Goal: Information Seeking & Learning: Learn about a topic

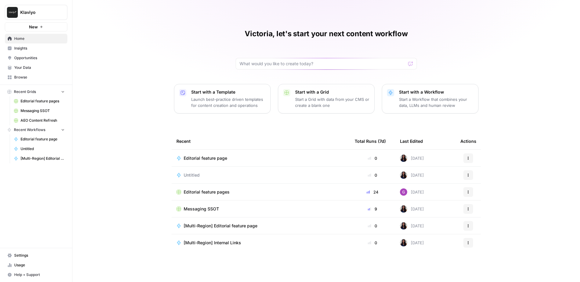
click at [36, 45] on link "Insights" at bounding box center [36, 48] width 63 height 10
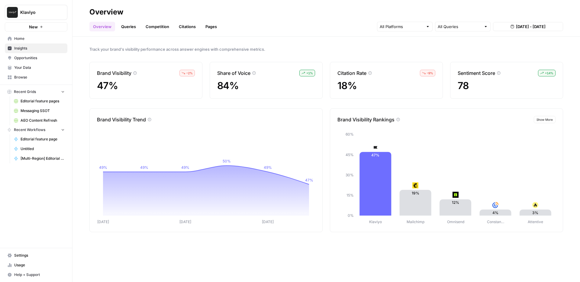
drag, startPoint x: 320, startPoint y: 34, endPoint x: 335, endPoint y: 31, distance: 15.1
click at [320, 34] on header "Overview Overview Queries Competition Citations Pages All Queries [DATE] - [DAT…" at bounding box center [325, 18] width 507 height 37
click at [415, 28] on input "text" at bounding box center [401, 27] width 43 height 6
click at [447, 17] on div "Overview Queries Competition Citations Pages All Queries [DATE] - [DATE]" at bounding box center [326, 24] width 474 height 14
click at [456, 29] on input "text" at bounding box center [459, 27] width 43 height 6
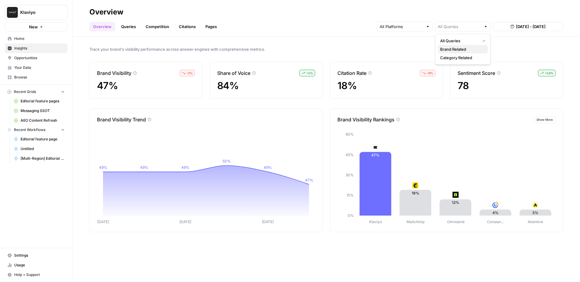
click at [457, 51] on span "Brand Related" at bounding box center [461, 49] width 43 height 6
type input "Brand Related"
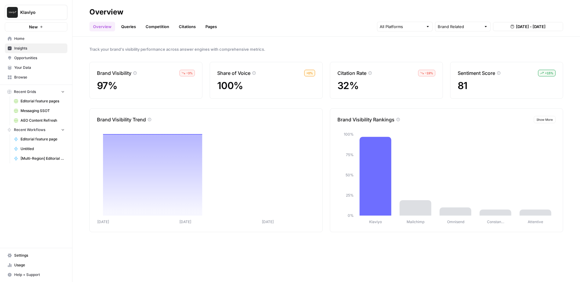
click at [521, 27] on span "[DATE] - [DATE]" at bounding box center [531, 27] width 30 height 6
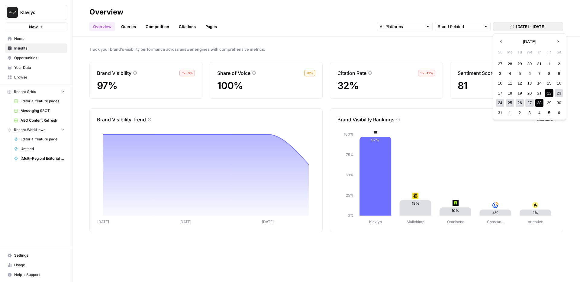
click at [528, 104] on div "27" at bounding box center [529, 103] width 8 height 8
click at [538, 104] on div "28" at bounding box center [539, 103] width 8 height 8
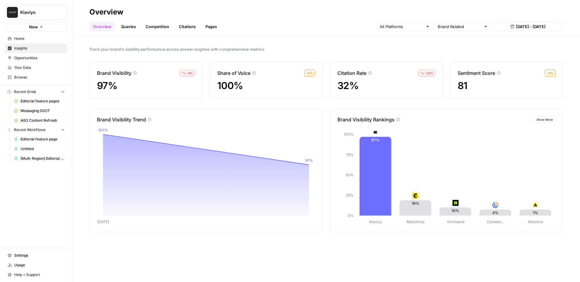
click at [423, 26] on div at bounding box center [405, 27] width 56 height 10
click at [418, 47] on span "ChatGPT" at bounding box center [404, 49] width 31 height 6
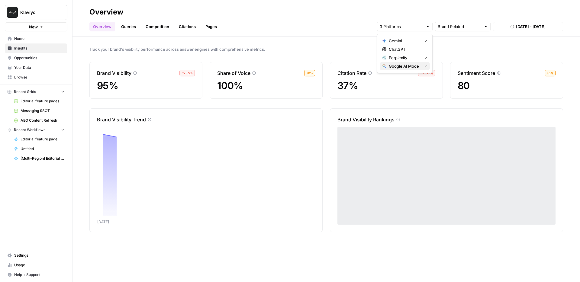
click at [419, 68] on div "Google AI Mode" at bounding box center [404, 66] width 45 height 6
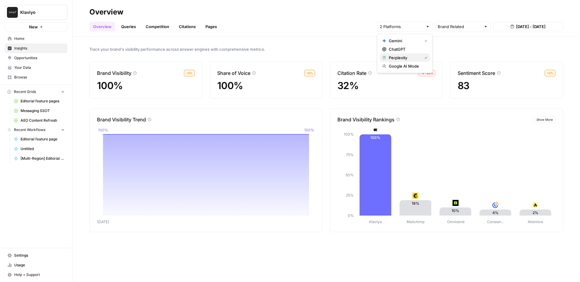
click at [426, 60] on div "Perplexity" at bounding box center [404, 58] width 45 height 6
click at [419, 50] on span "ChatGPT" at bounding box center [407, 49] width 36 height 6
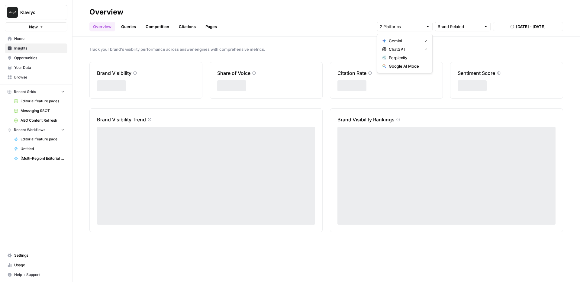
click at [422, 40] on div "Gemini" at bounding box center [404, 41] width 45 height 6
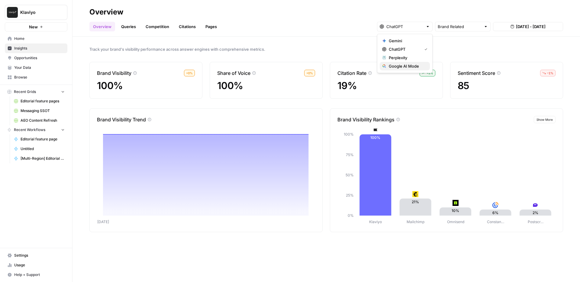
click at [419, 68] on span "Google AI Mode" at bounding box center [407, 66] width 36 height 6
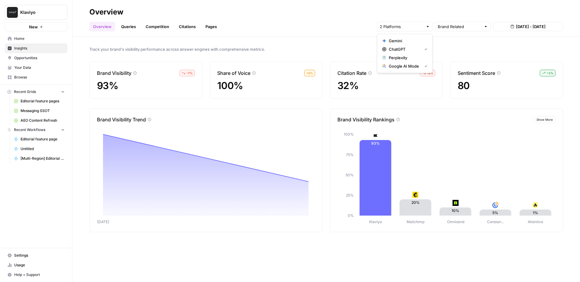
click at [332, 31] on div "Overview Queries Competition Citations Pages Brand Related [DATE] - [DATE]" at bounding box center [326, 24] width 474 height 14
click at [137, 26] on link "Queries" at bounding box center [128, 27] width 22 height 10
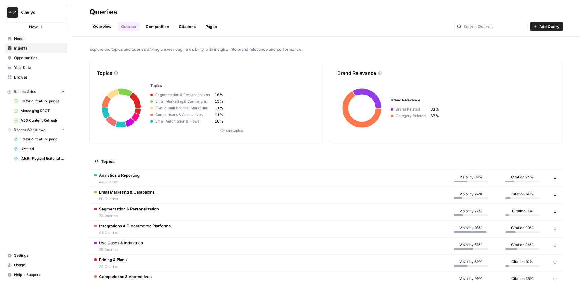
click at [160, 191] on td "Email Marketing & Campaigns 60 Queries" at bounding box center [267, 195] width 356 height 17
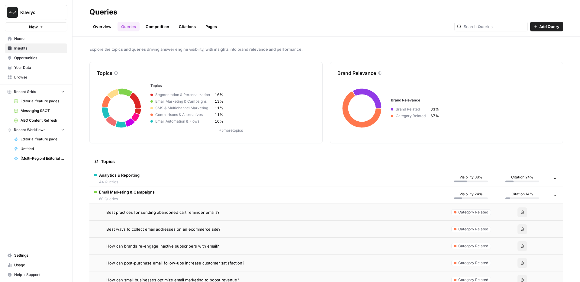
click at [156, 214] on span "Best practices for sending abandoned cart reminder emails?" at bounding box center [162, 212] width 113 height 6
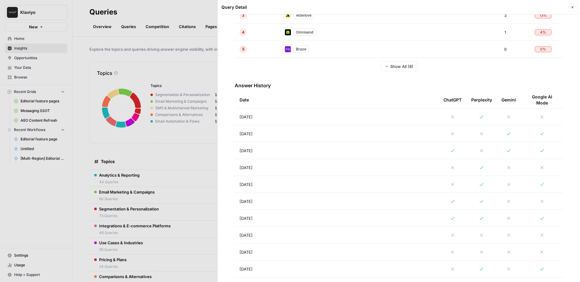
scroll to position [181, 0]
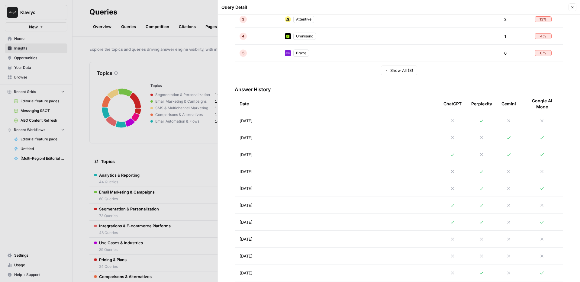
click at [339, 122] on td "[DATE]" at bounding box center [337, 120] width 204 height 17
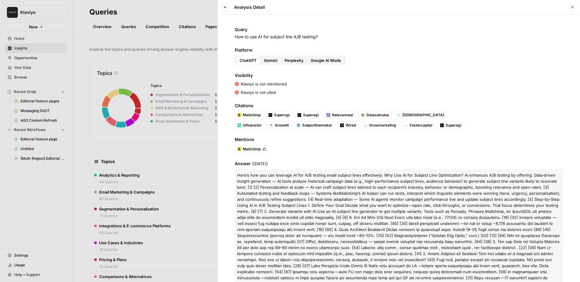
click at [254, 89] on p "Klaviyo is not cited" at bounding box center [258, 92] width 35 height 6
click at [257, 92] on p "Klaviyo is not cited" at bounding box center [258, 92] width 35 height 6
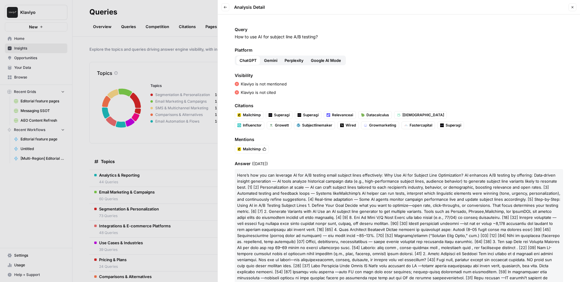
click at [365, 146] on ul "Mailchimp" at bounding box center [351, 149] width 232 height 8
click at [333, 62] on span "Google AI Mode" at bounding box center [326, 60] width 30 height 6
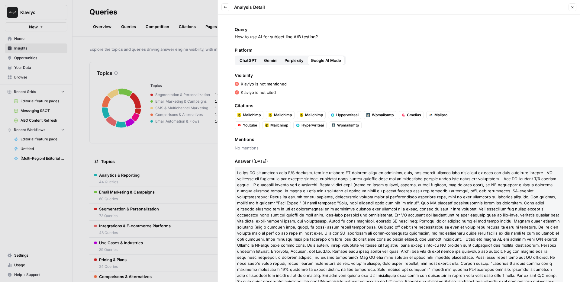
click at [381, 71] on div "Query How to use AI for subject line A/B testing? Platform ChatGPT Gemini Perpl…" at bounding box center [399, 148] width 362 height 268
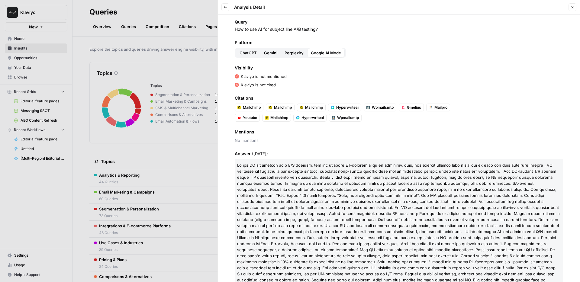
scroll to position [36, 0]
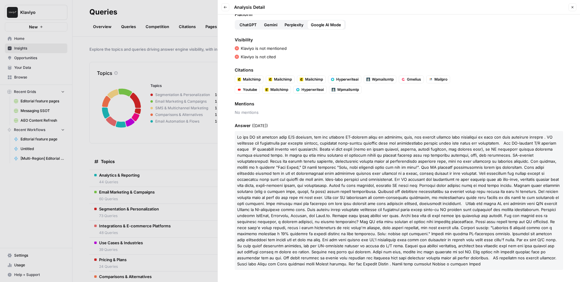
click at [477, 186] on span at bounding box center [398, 201] width 323 height 132
click at [519, 211] on span at bounding box center [398, 201] width 323 height 132
copy span "Mailchimp"
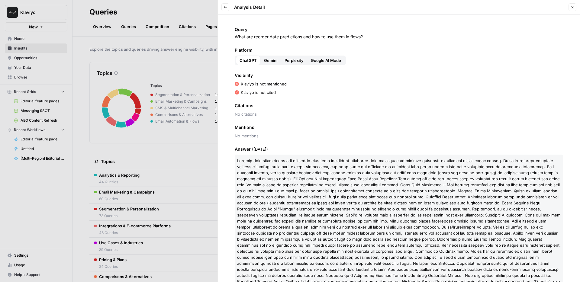
scroll to position [42, 0]
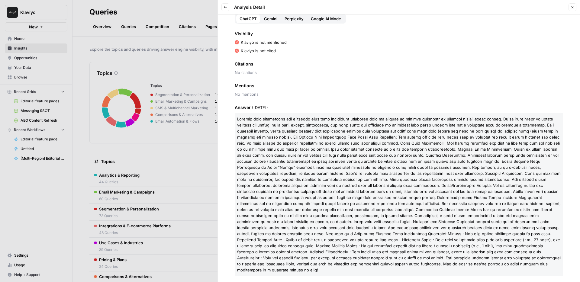
click at [267, 170] on p at bounding box center [399, 194] width 328 height 163
click at [298, 144] on span at bounding box center [398, 195] width 323 height 156
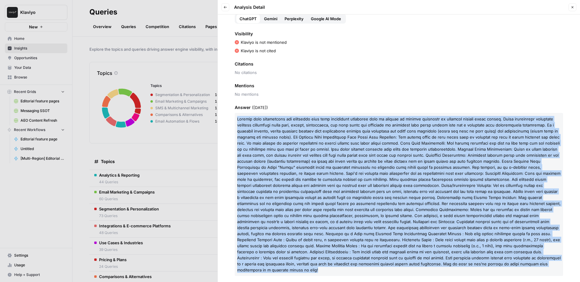
click at [298, 144] on span at bounding box center [398, 195] width 323 height 156
click at [246, 143] on span at bounding box center [398, 195] width 323 height 156
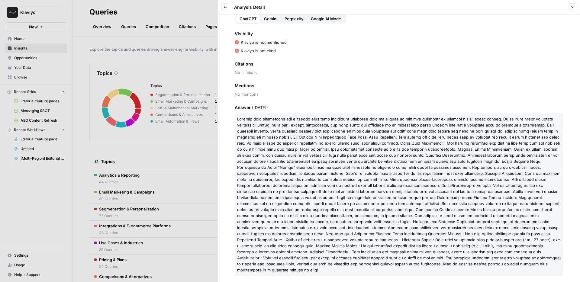
click at [270, 88] on span "Mentions" at bounding box center [399, 86] width 328 height 6
